Goal: Entertainment & Leisure: Consume media (video, audio)

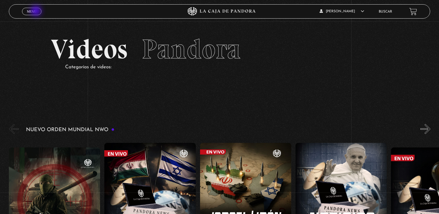
click at [37, 11] on link "Menu Cerrar" at bounding box center [31, 11] width 19 height 7
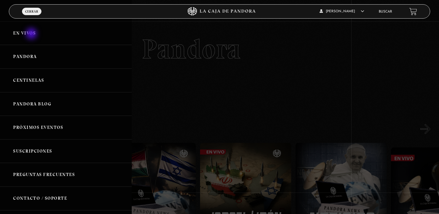
click at [32, 34] on link "En vivos" at bounding box center [66, 33] width 132 height 24
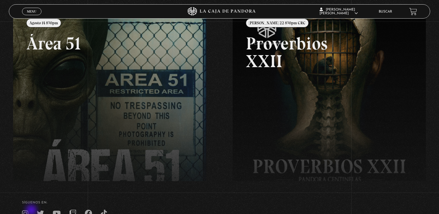
scroll to position [83, 0]
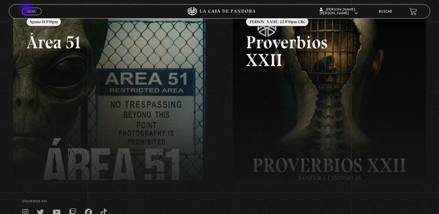
click at [27, 10] on span "Menu" at bounding box center [31, 11] width 9 height 3
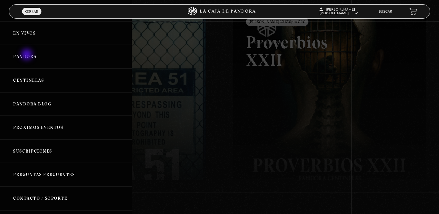
click at [27, 55] on link "Pandora" at bounding box center [66, 57] width 132 height 24
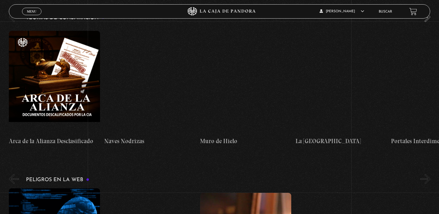
scroll to position [936, 0]
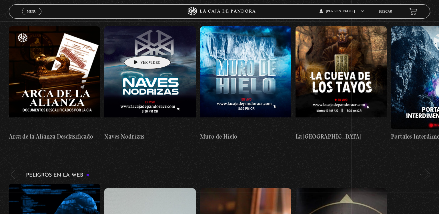
click at [138, 47] on figure at bounding box center [149, 77] width 91 height 103
